Goal: Task Accomplishment & Management: Manage account settings

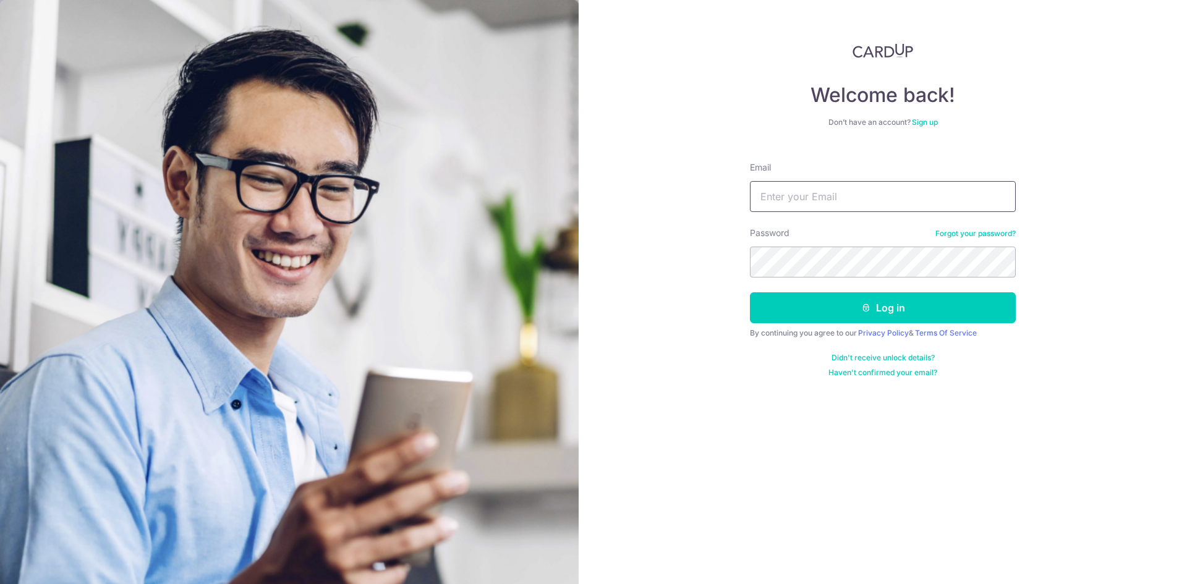
click at [830, 192] on input "Email" at bounding box center [883, 196] width 266 height 31
type input "y"
click at [796, 104] on h4 "Welcome back!" at bounding box center [883, 95] width 266 height 25
click at [860, 197] on input "Email" at bounding box center [883, 196] width 266 height 31
click at [880, 202] on input "Email" at bounding box center [883, 196] width 266 height 31
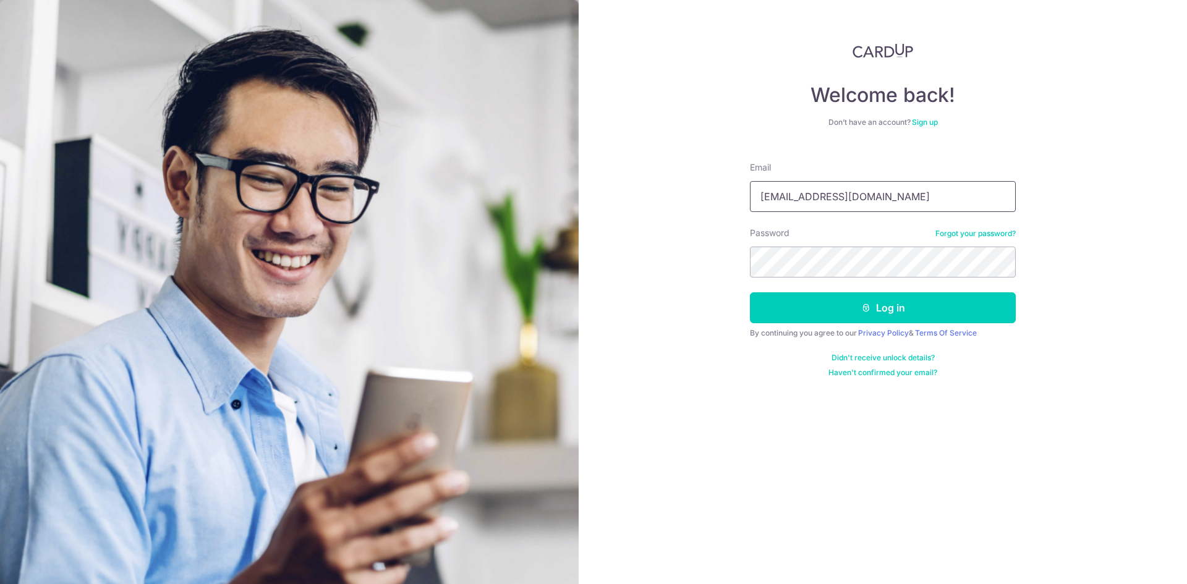
click at [901, 196] on input "yo.watsup@hotmail.com" at bounding box center [883, 196] width 266 height 31
type input "SGUEY@LIVE.COM"
drag, startPoint x: 885, startPoint y: 202, endPoint x: 615, endPoint y: 198, distance: 270.2
click at [619, 198] on div "Welcome back! Don’t have an account? Sign up Email SGUEY@LIVE.COM Password Forg…" at bounding box center [883, 292] width 608 height 584
click at [750, 292] on button "Log in" at bounding box center [883, 307] width 266 height 31
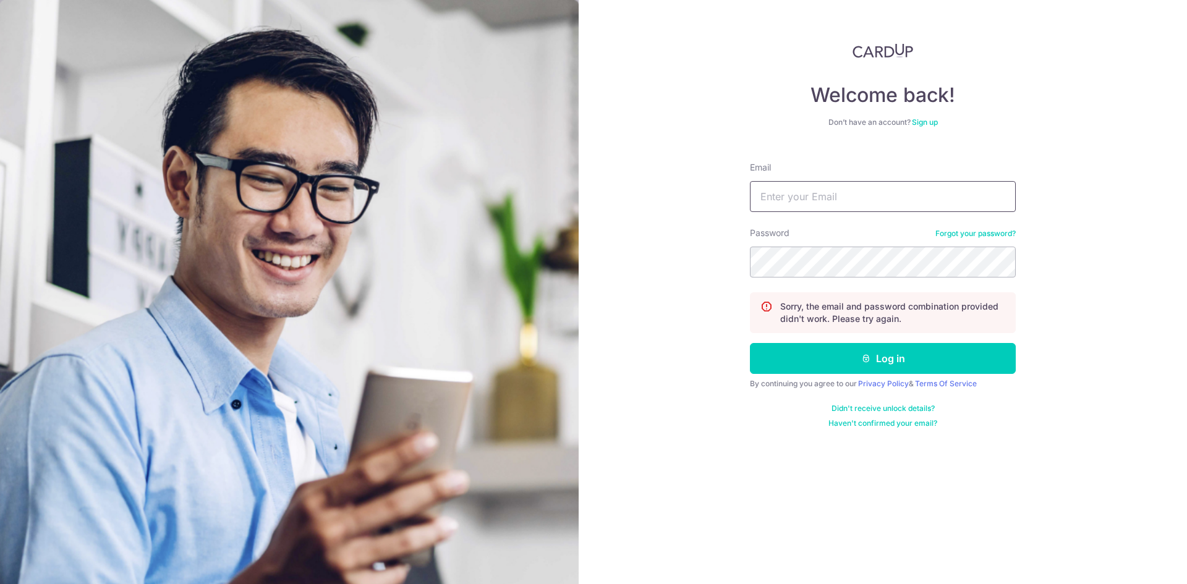
click at [870, 197] on input "Email" at bounding box center [883, 196] width 266 height 31
type input "yo.watsup@hotmail.com"
click at [750, 343] on button "Log in" at bounding box center [883, 358] width 266 height 31
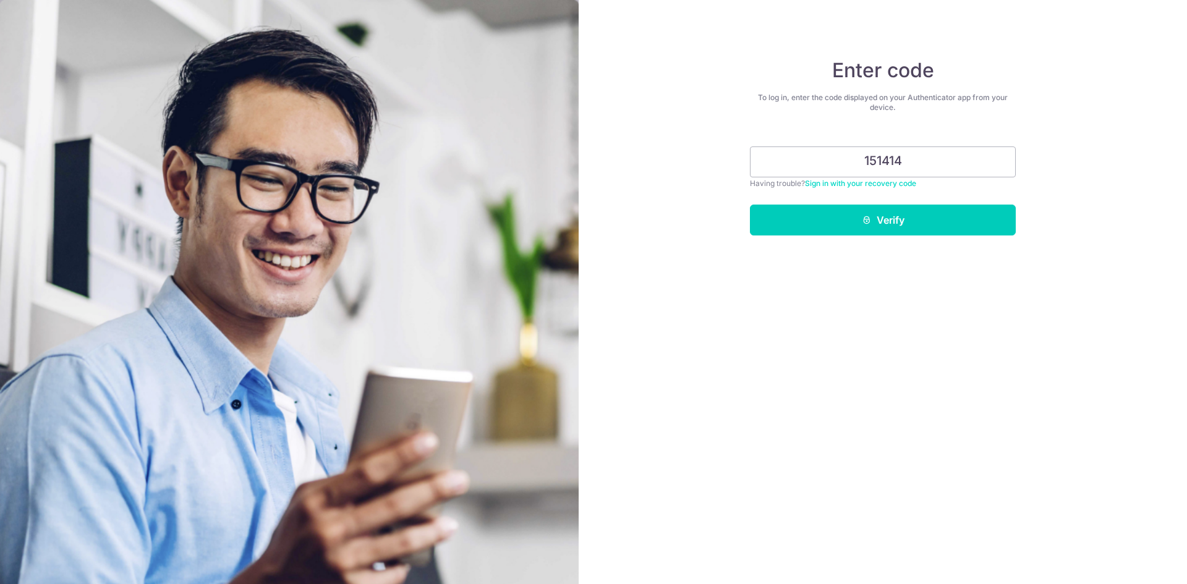
type input "151414"
click at [750, 205] on button "Verify" at bounding box center [883, 220] width 266 height 31
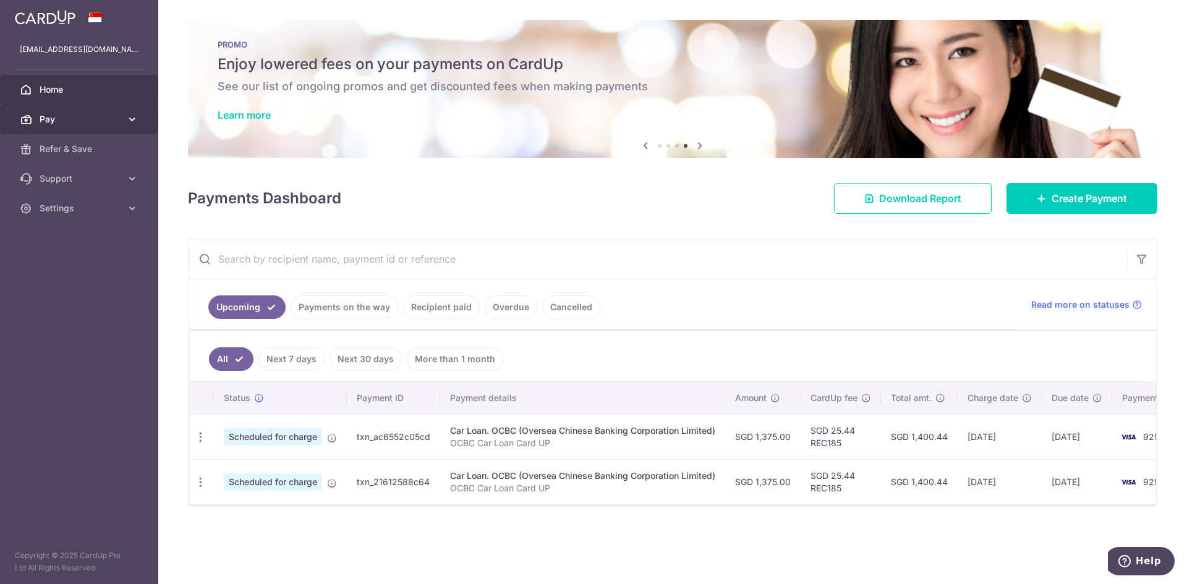
click at [96, 126] on link "Pay" at bounding box center [79, 119] width 158 height 30
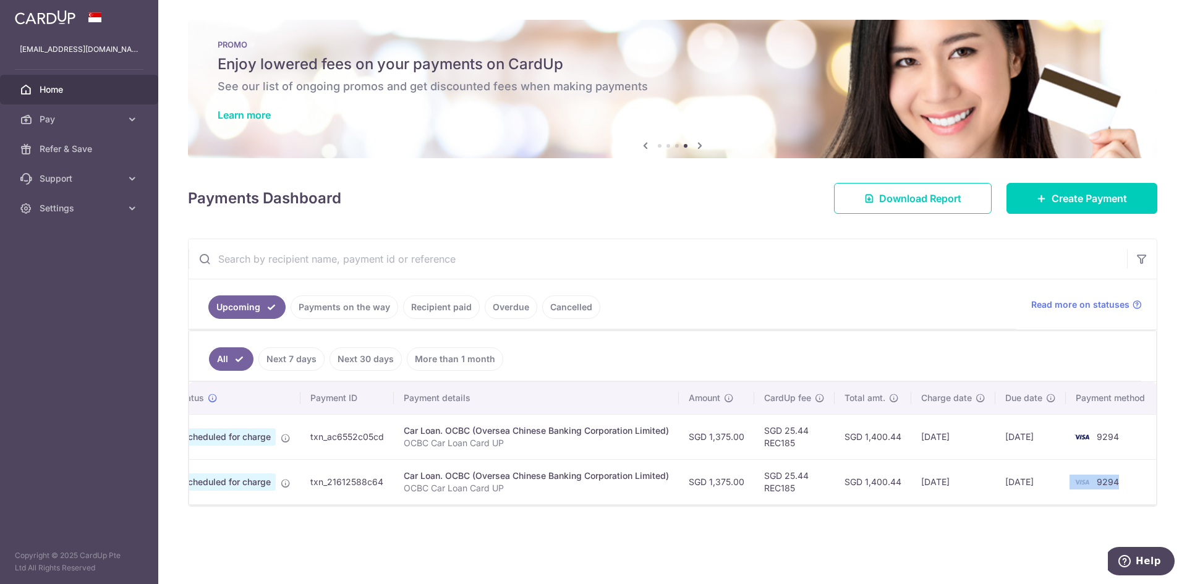
drag, startPoint x: 1133, startPoint y: 503, endPoint x: 1082, endPoint y: 501, distance: 50.7
click at [1082, 501] on td "9294" at bounding box center [1113, 481] width 94 height 45
